Goal: Check status: Check status

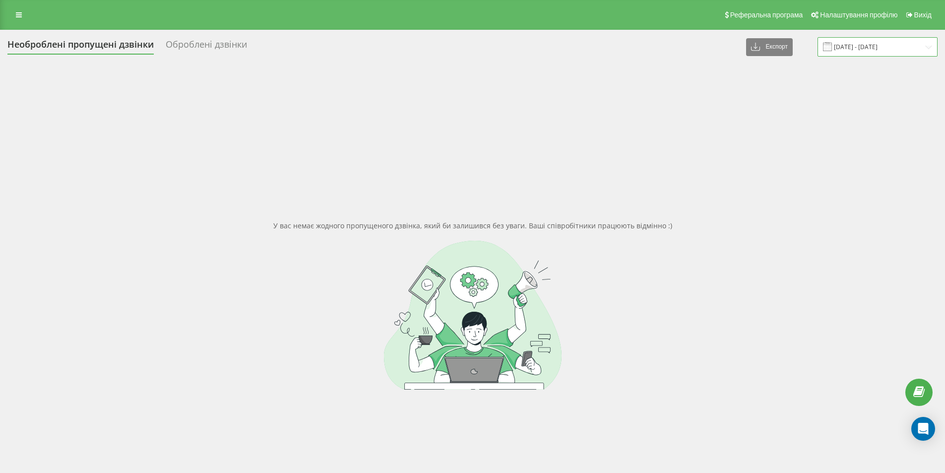
click at [884, 45] on input "[DATE] - [DATE]" at bounding box center [878, 46] width 120 height 19
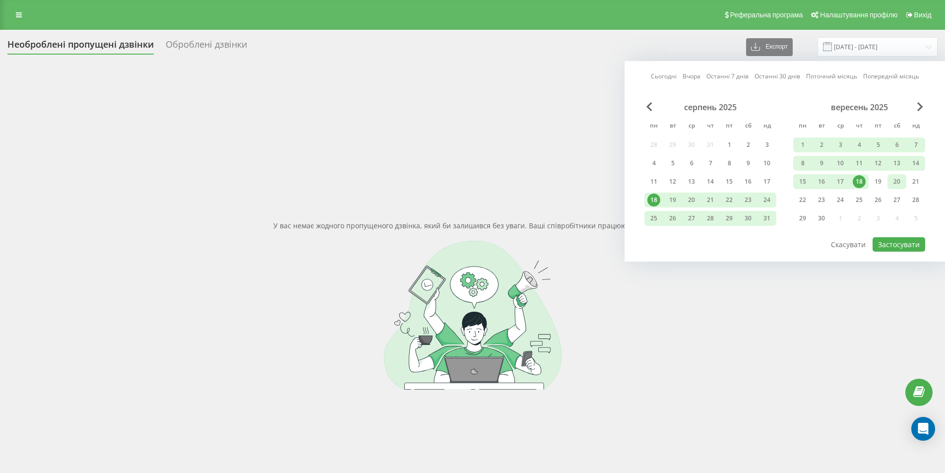
click at [898, 179] on div "20" at bounding box center [897, 181] width 13 height 13
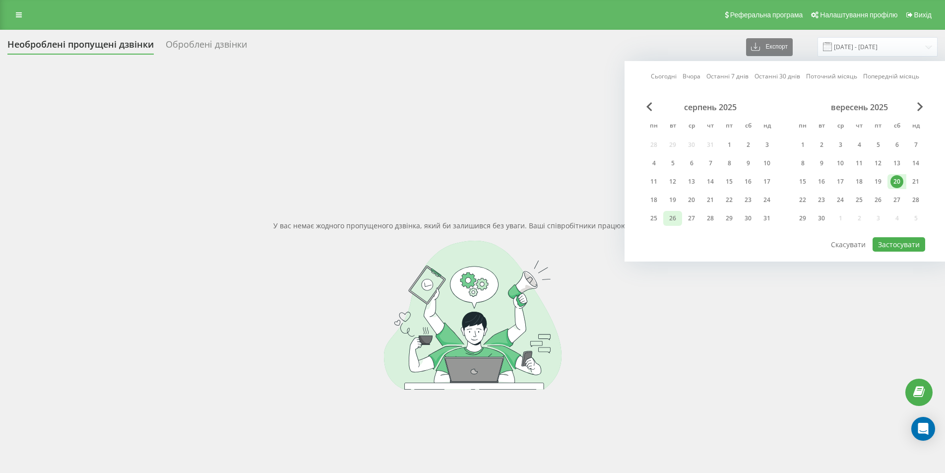
click at [664, 216] on div "26" at bounding box center [672, 218] width 19 height 15
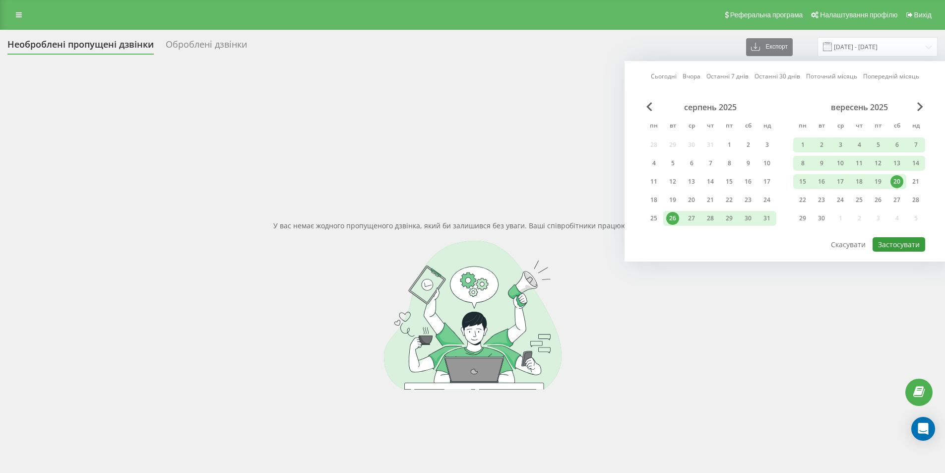
click at [906, 242] on button "Застосувати" at bounding box center [899, 244] width 53 height 14
type input "[DATE] - [DATE]"
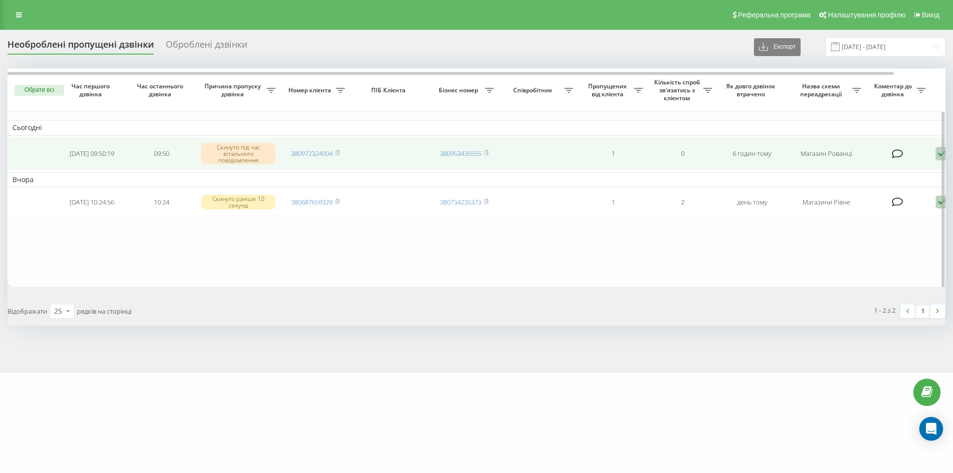
click at [343, 151] on td "380972324004" at bounding box center [314, 153] width 69 height 33
click at [339, 151] on icon at bounding box center [336, 152] width 3 height 4
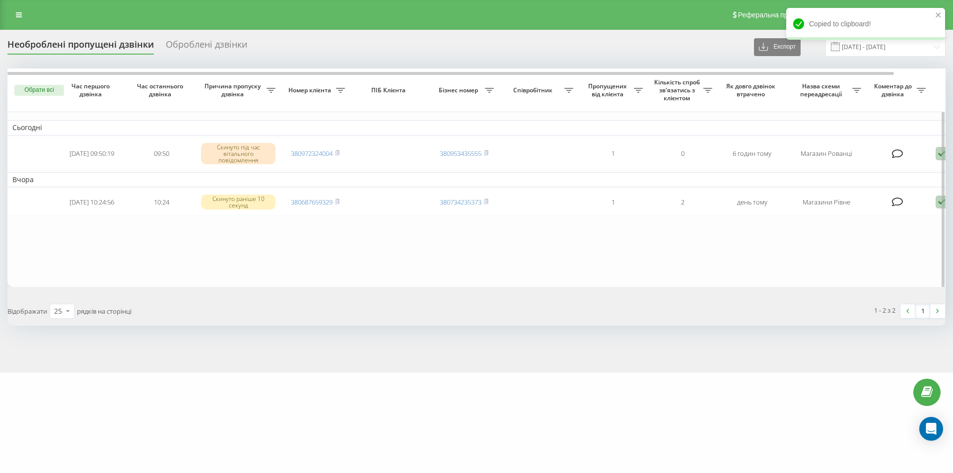
click at [247, 278] on table "Сьогодні [DATE] 09:50:19 09:50 Скинуто під час вітального повідомлення 38097232…" at bounding box center [503, 177] width 992 height 218
